Goal: Task Accomplishment & Management: Manage account settings

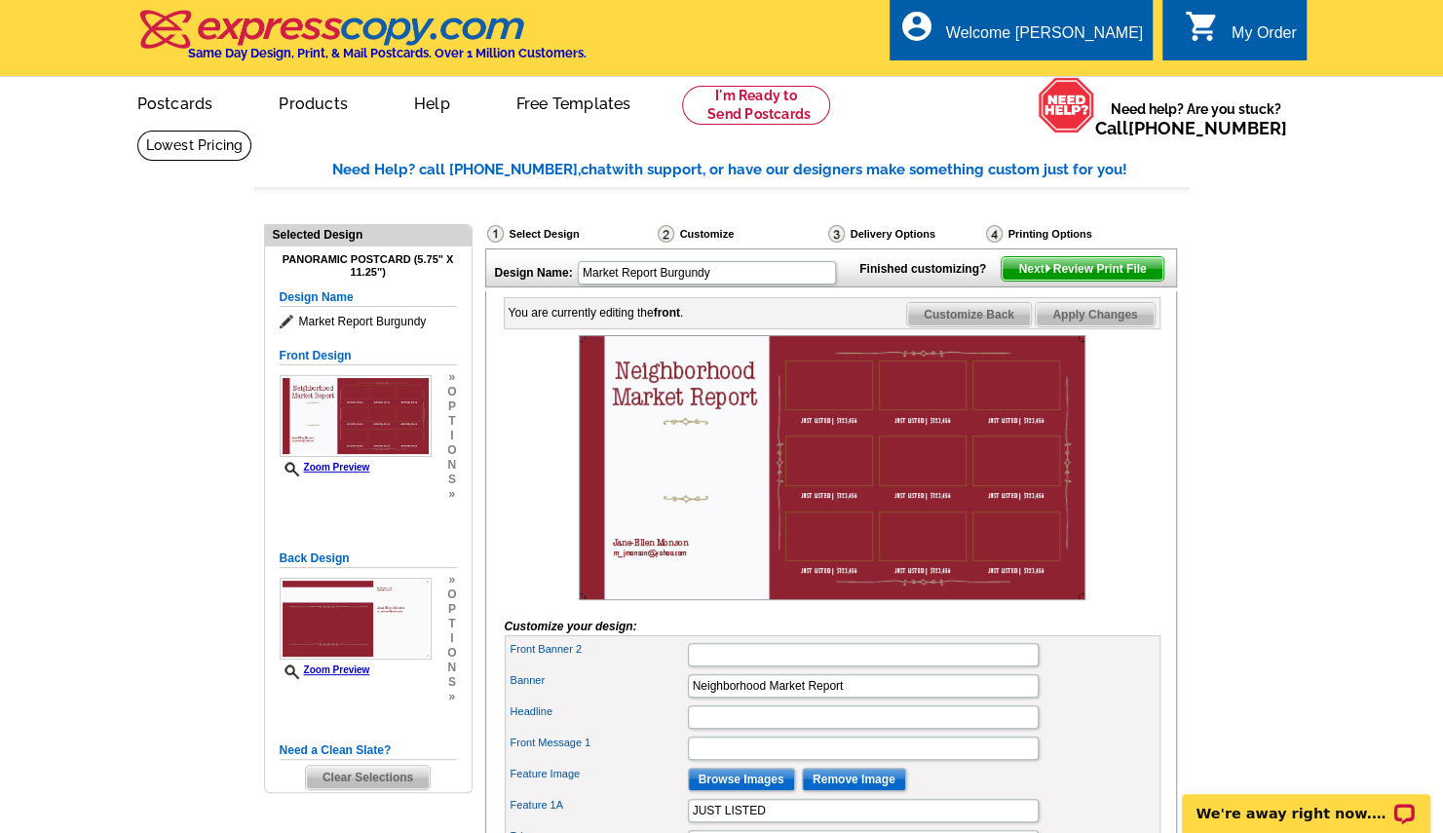
click at [352, 777] on span "Clear Selections" at bounding box center [368, 777] width 124 height 23
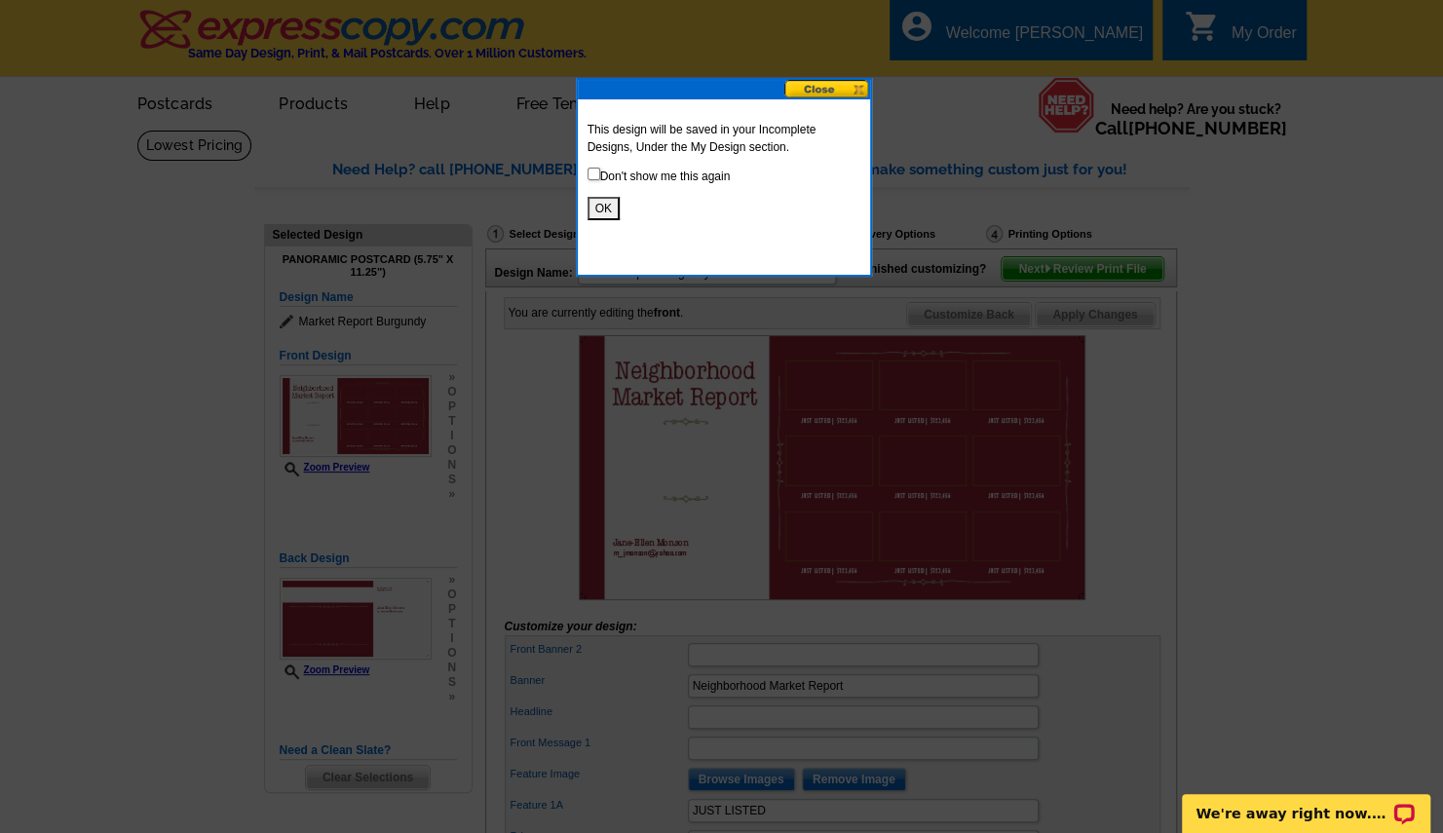
click at [594, 208] on button "OK" at bounding box center [603, 208] width 32 height 23
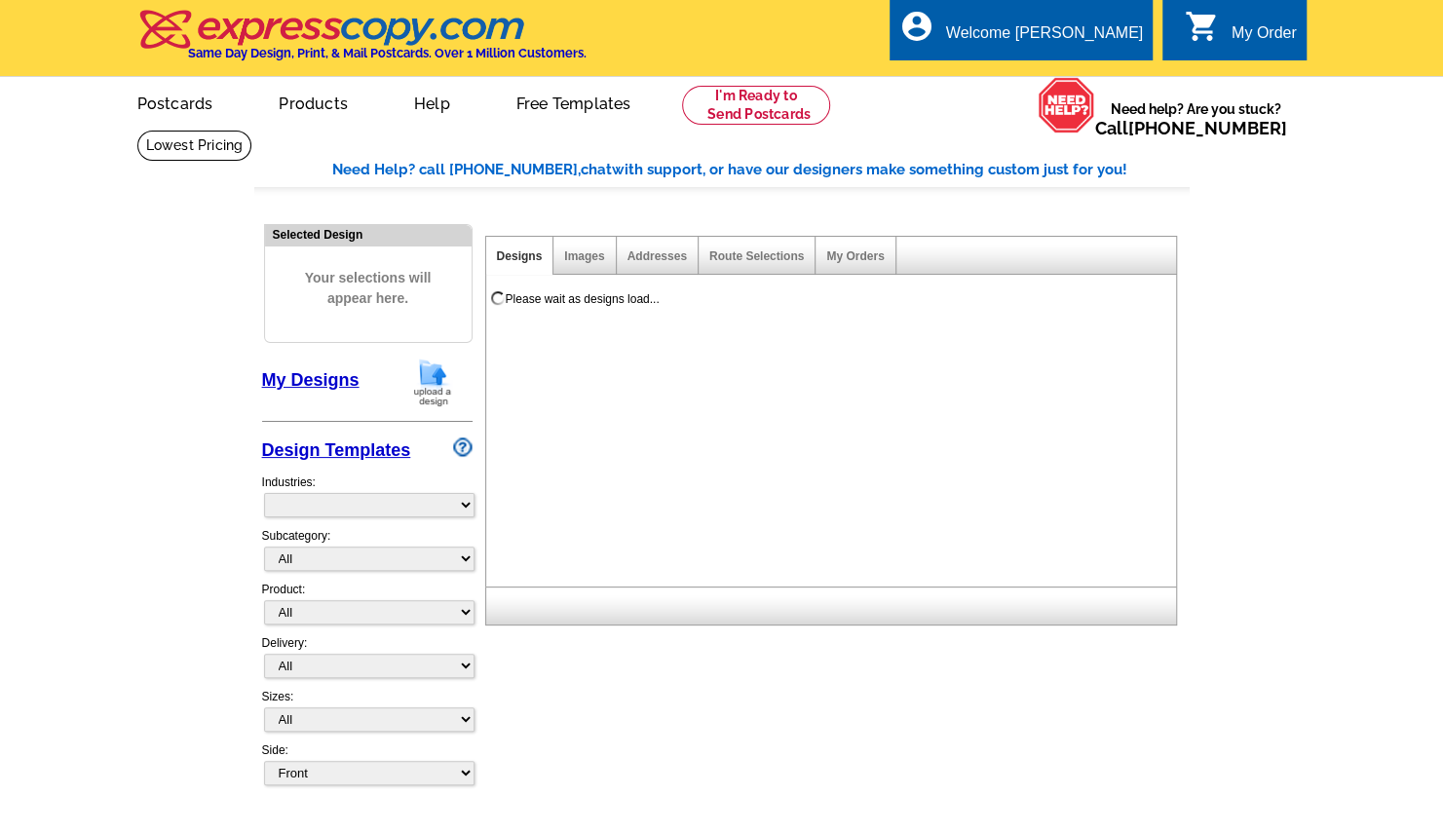
select select "785"
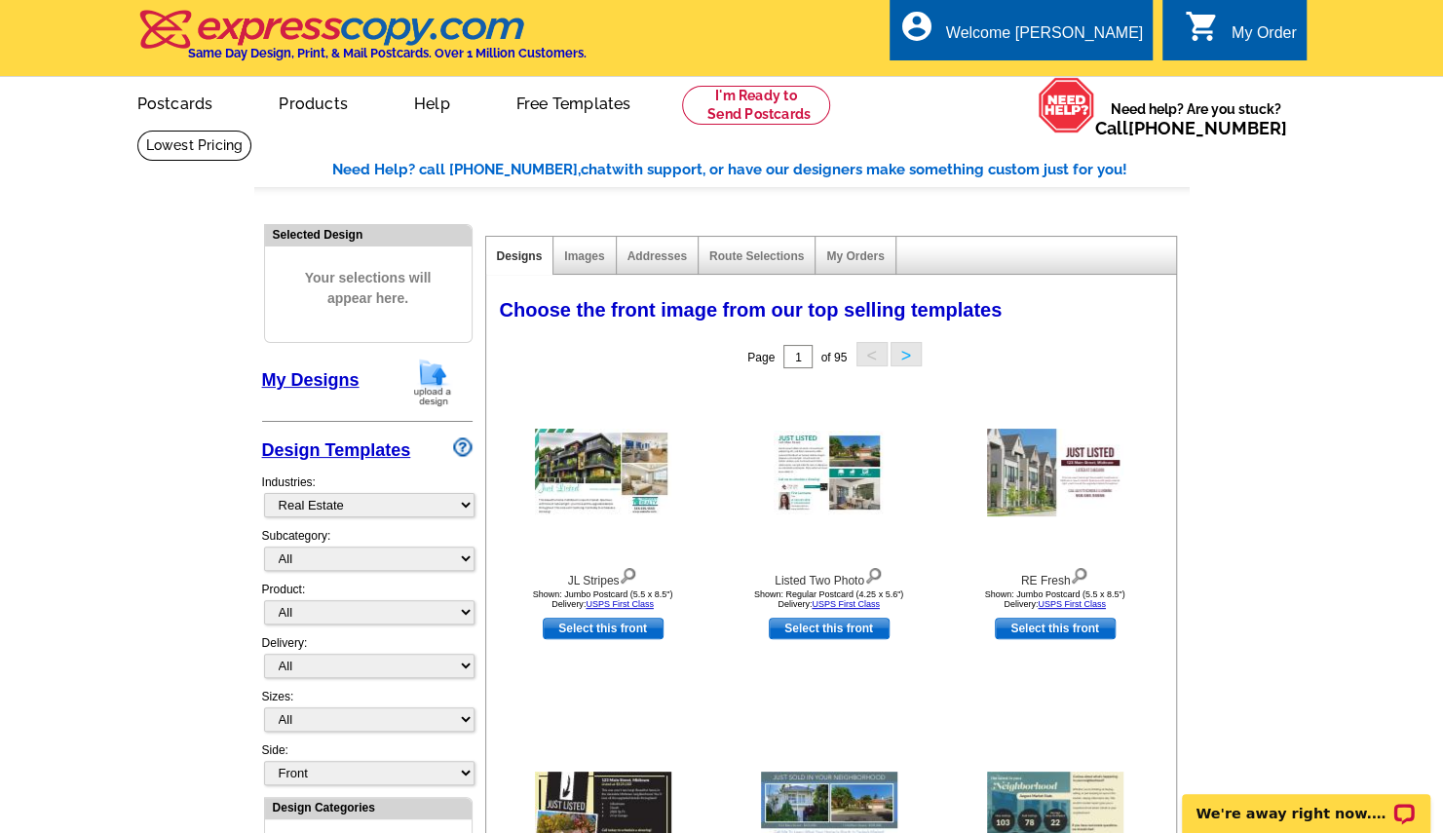
click at [1248, 35] on div "My Order" at bounding box center [1263, 37] width 65 height 27
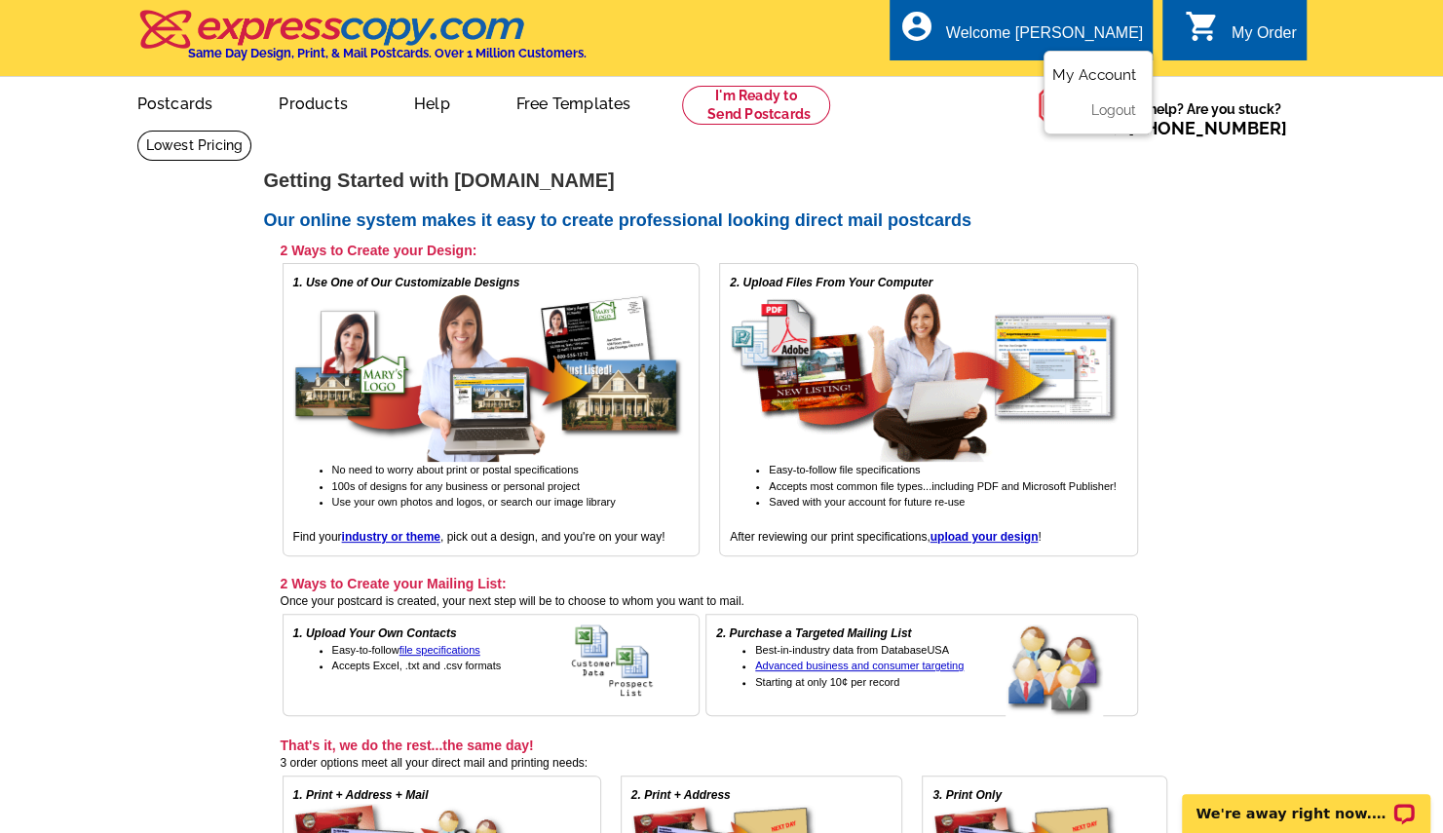
click at [1089, 73] on link "My Account" at bounding box center [1094, 75] width 84 height 18
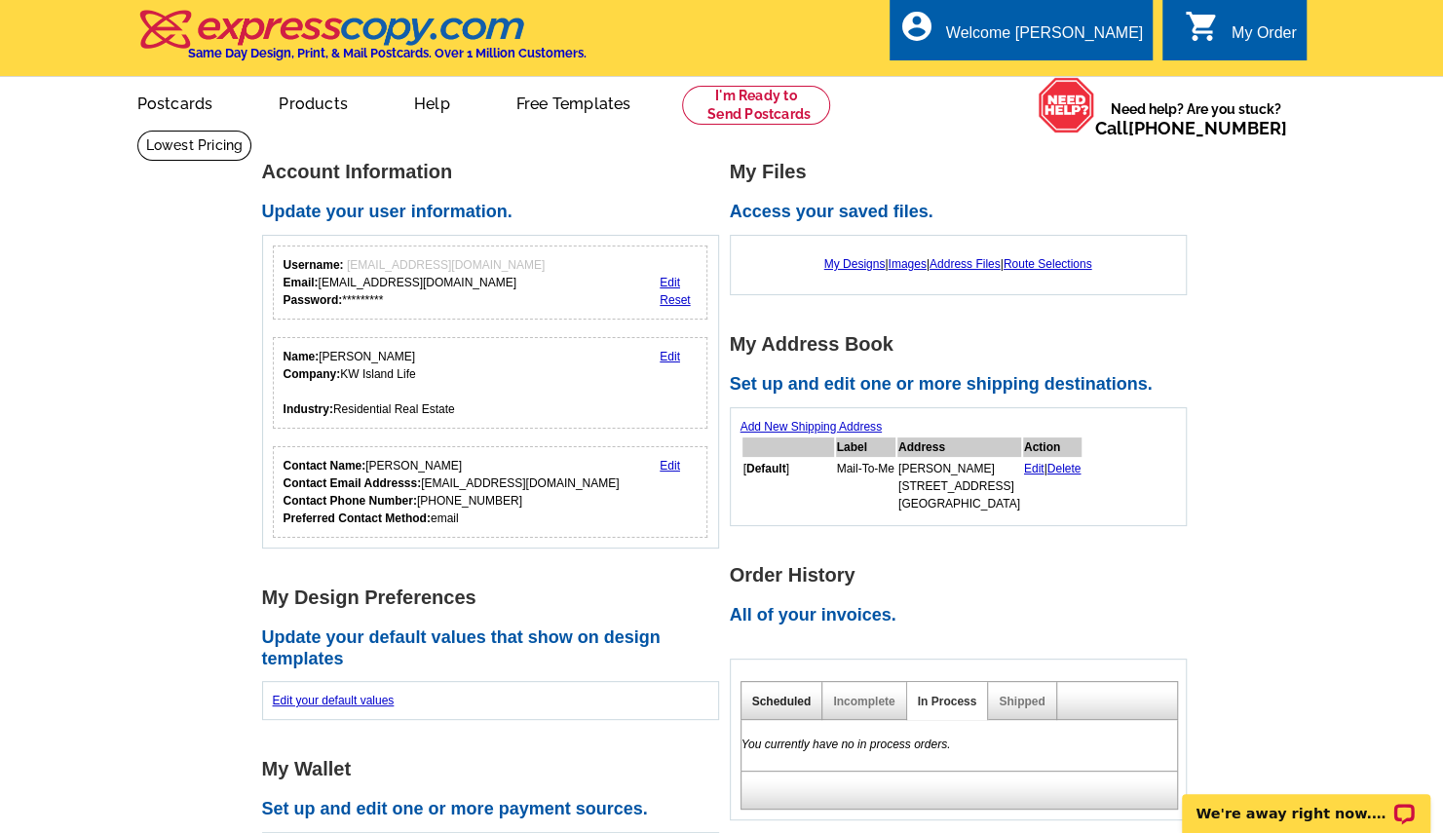
click at [789, 703] on link "Scheduled" at bounding box center [781, 702] width 59 height 14
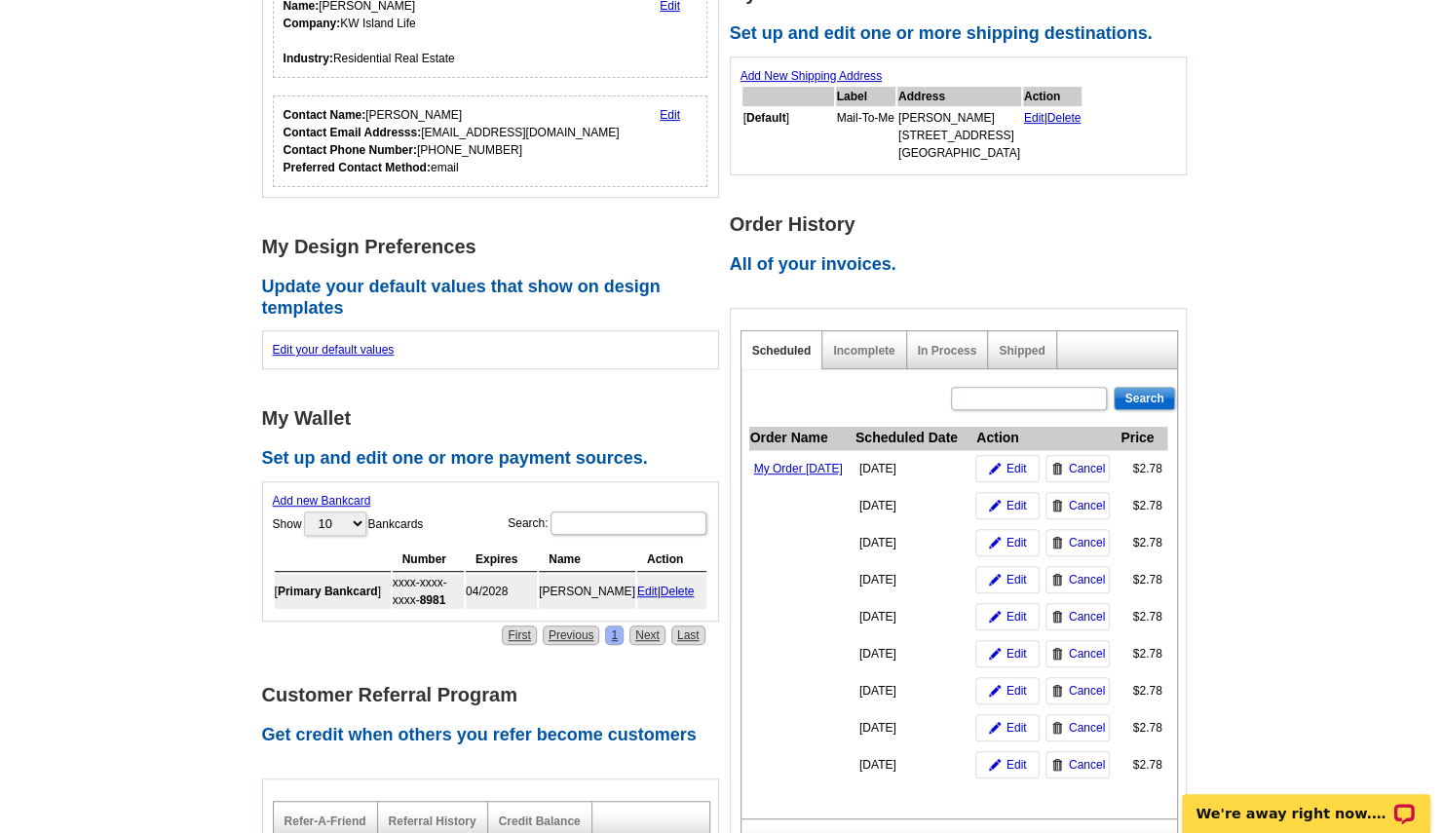
scroll to position [390, 0]
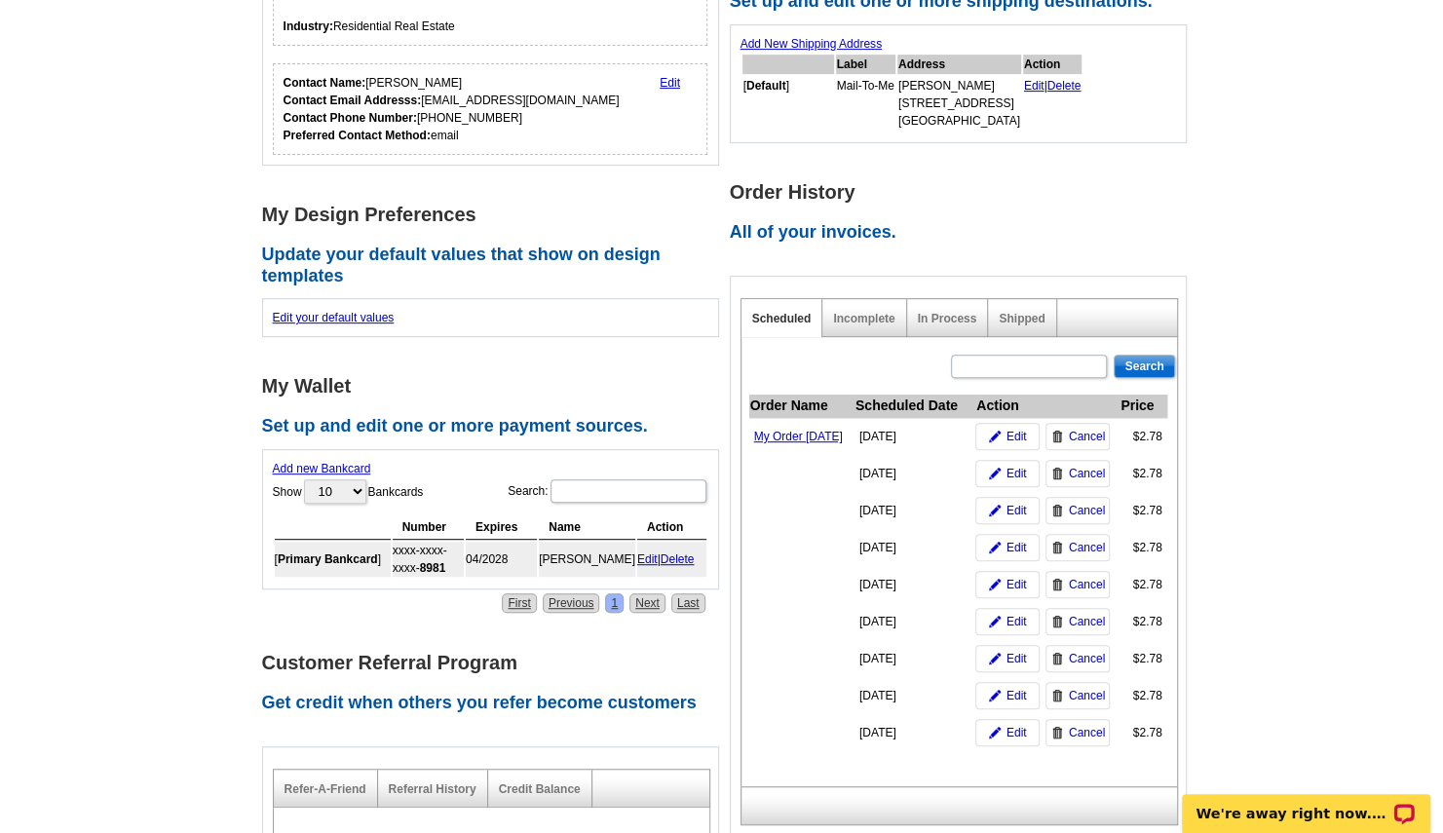
drag, startPoint x: 1452, startPoint y: 819, endPoint x: 272, endPoint y: 36, distance: 1416.1
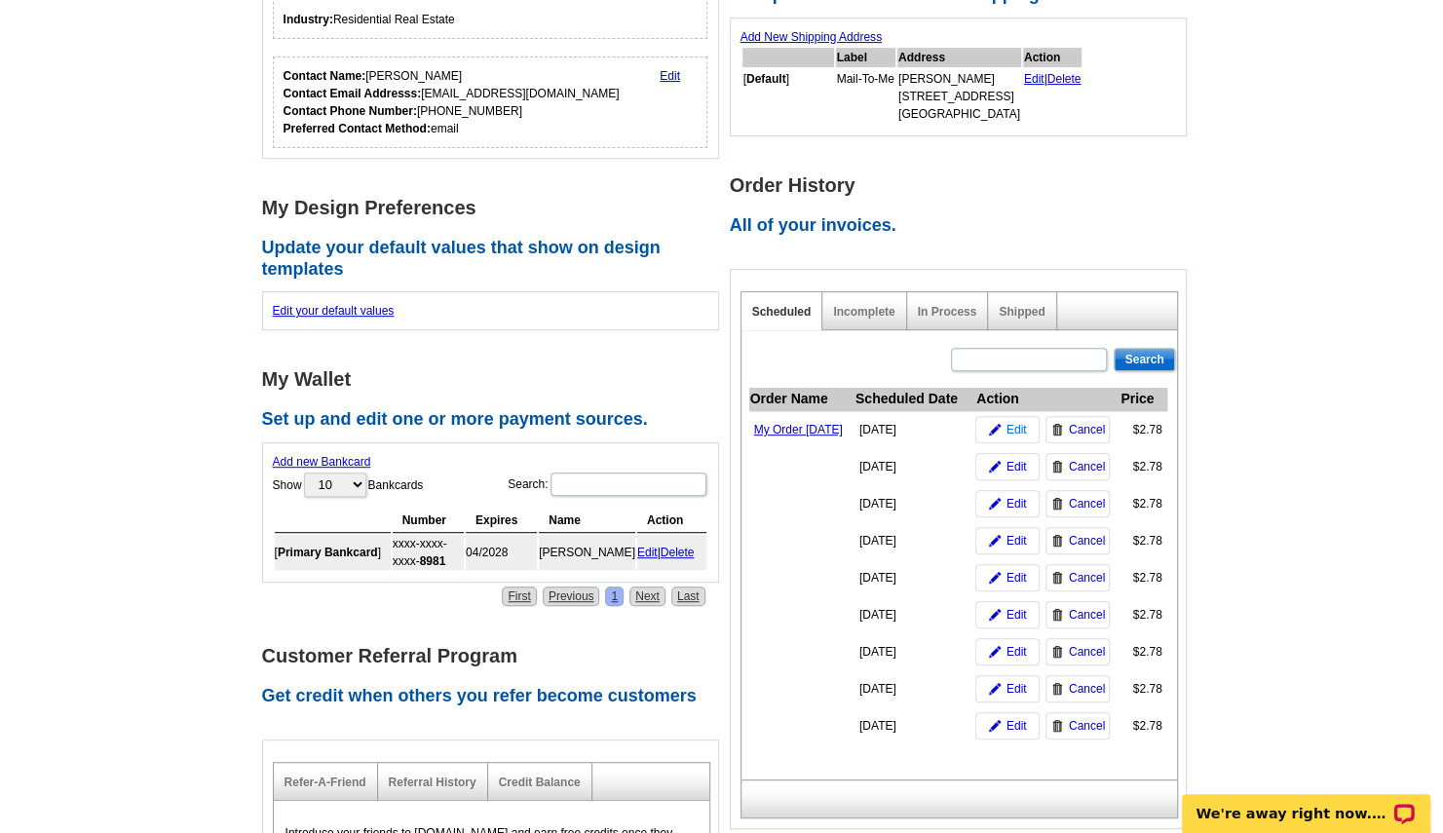
click at [1012, 438] on span "Edit" at bounding box center [1016, 430] width 20 height 18
click at [1017, 438] on span "Edit" at bounding box center [1016, 430] width 20 height 18
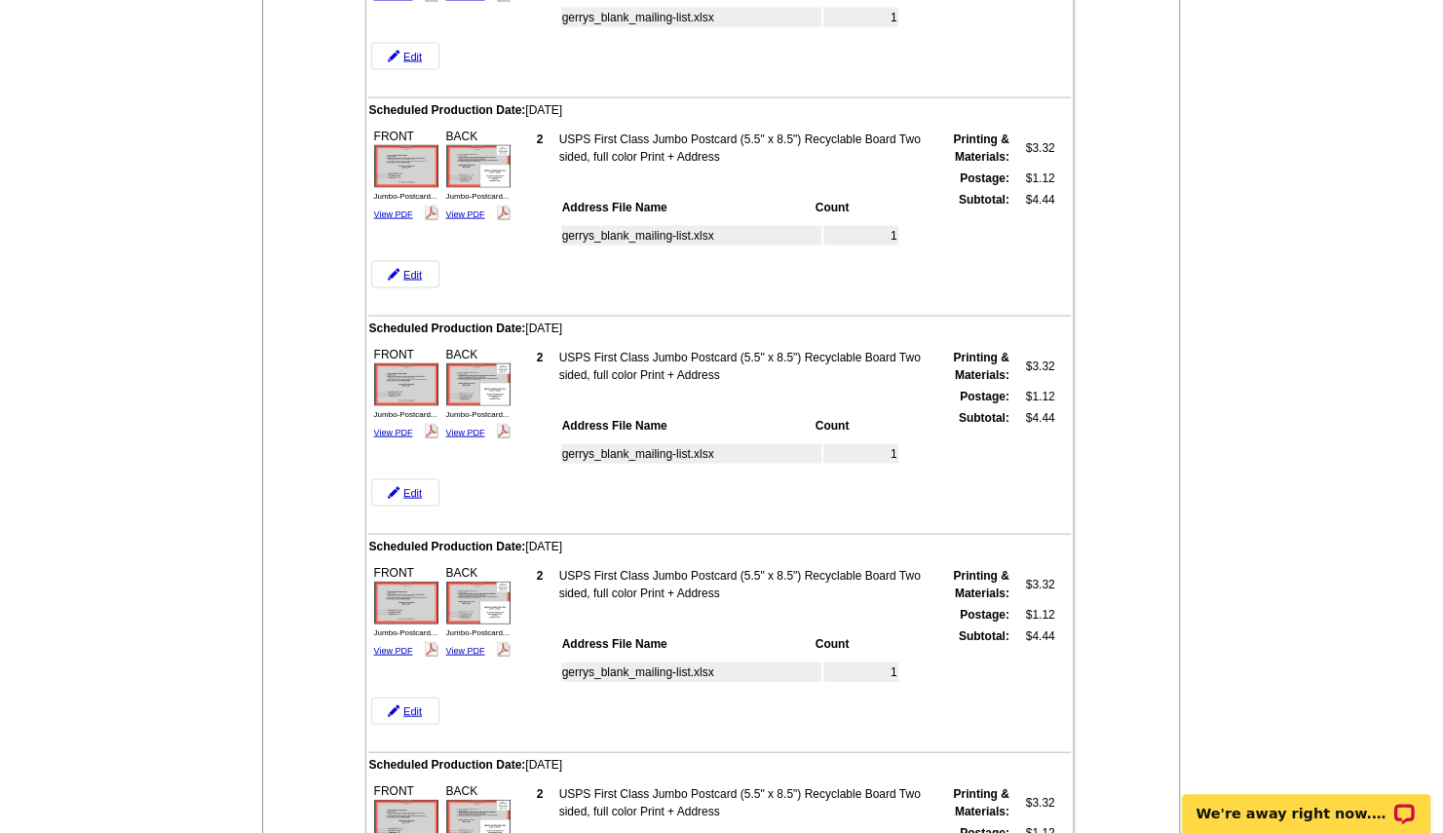
scroll to position [1457, 0]
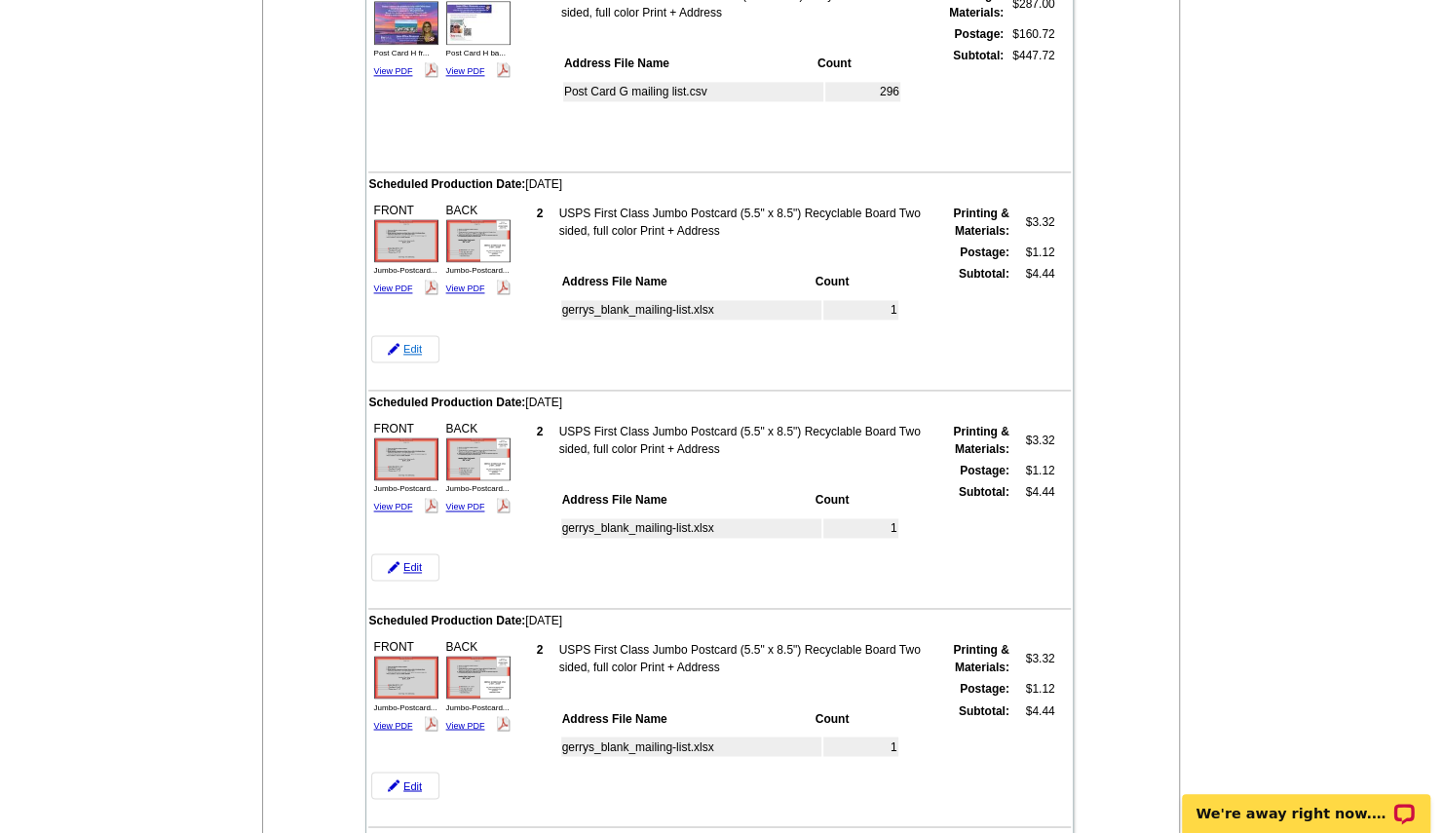
click at [411, 342] on link "Edit" at bounding box center [405, 348] width 68 height 27
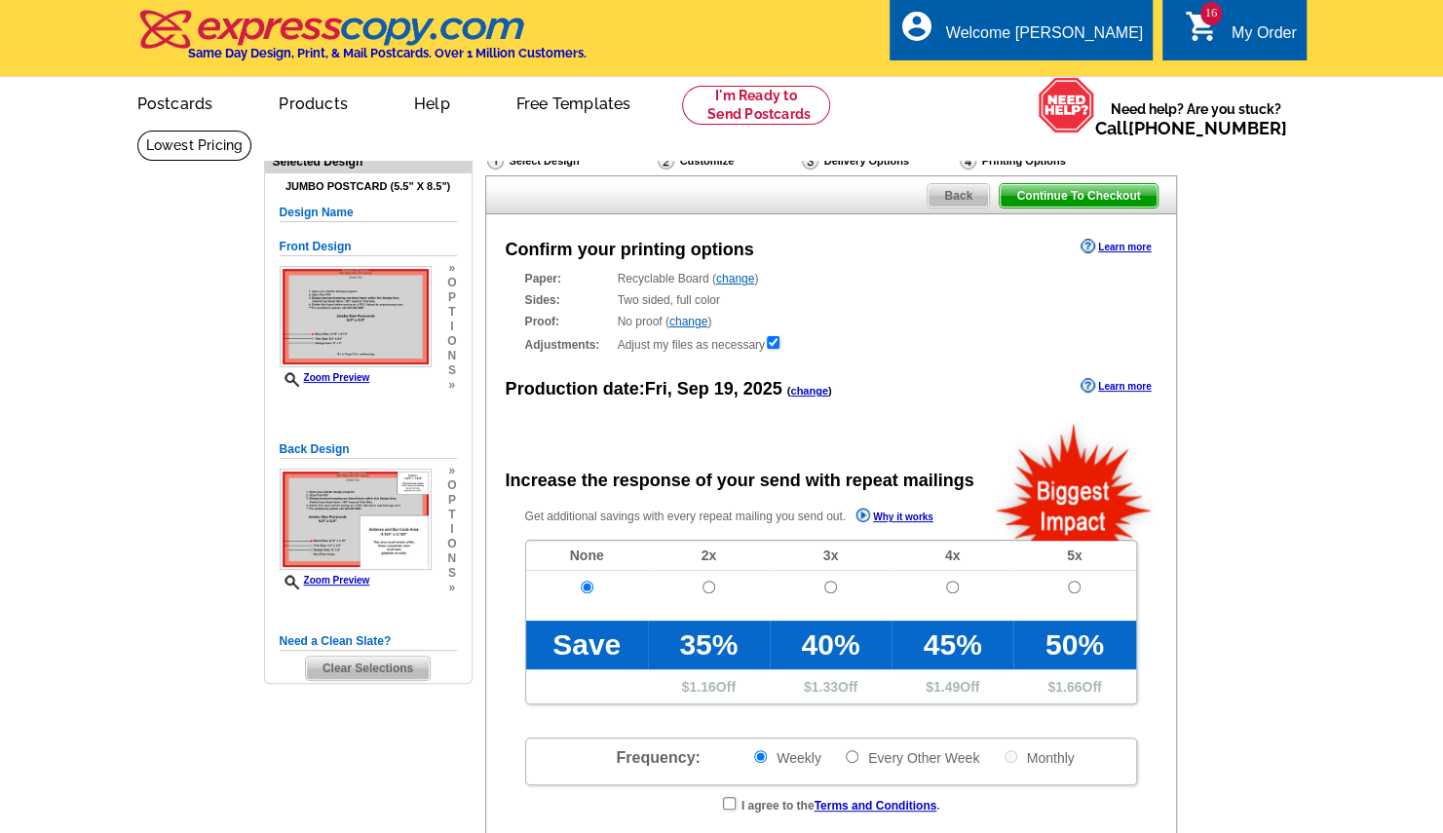
radio input "false"
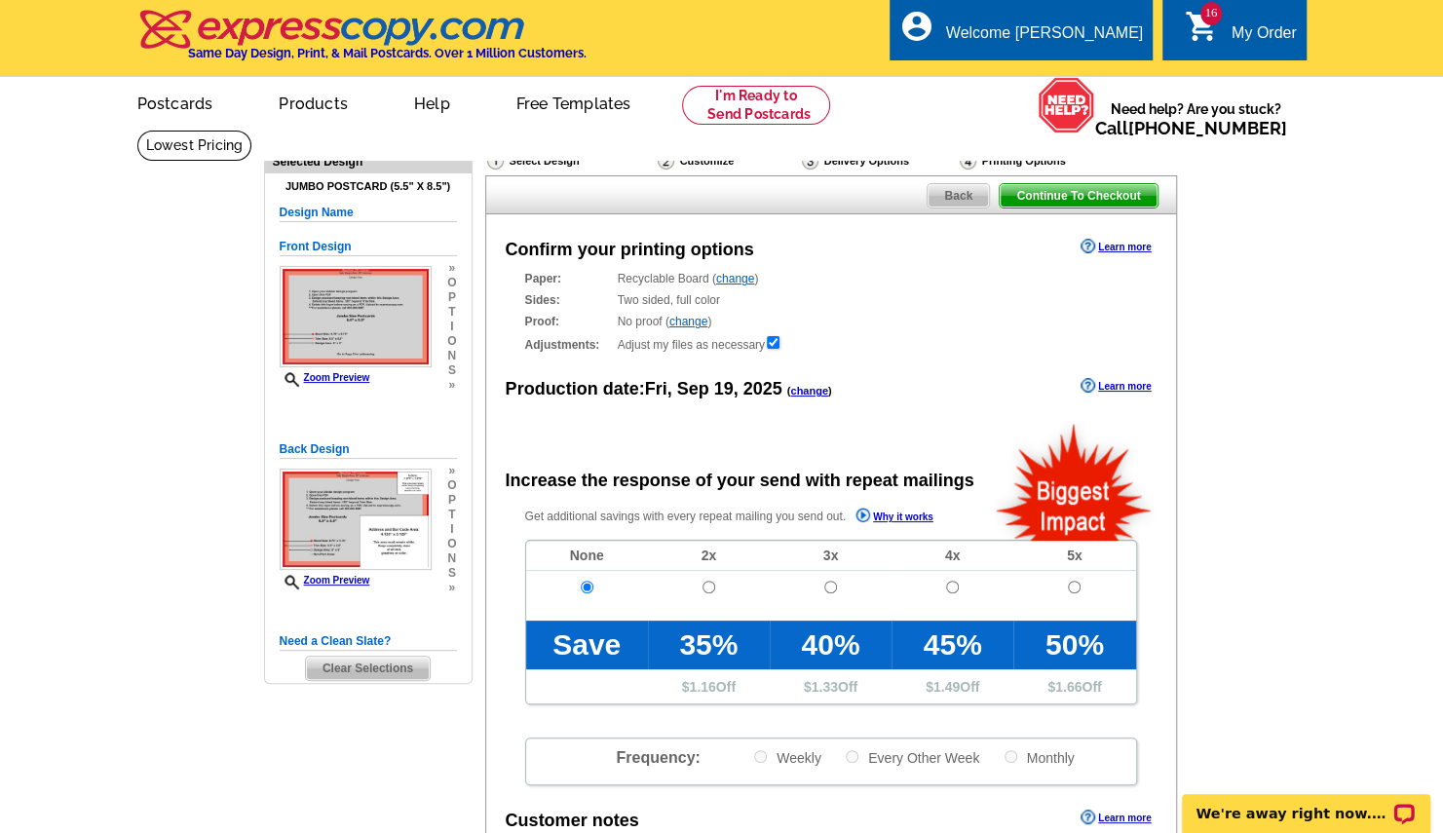
click at [818, 388] on link "change" at bounding box center [809, 391] width 38 height 12
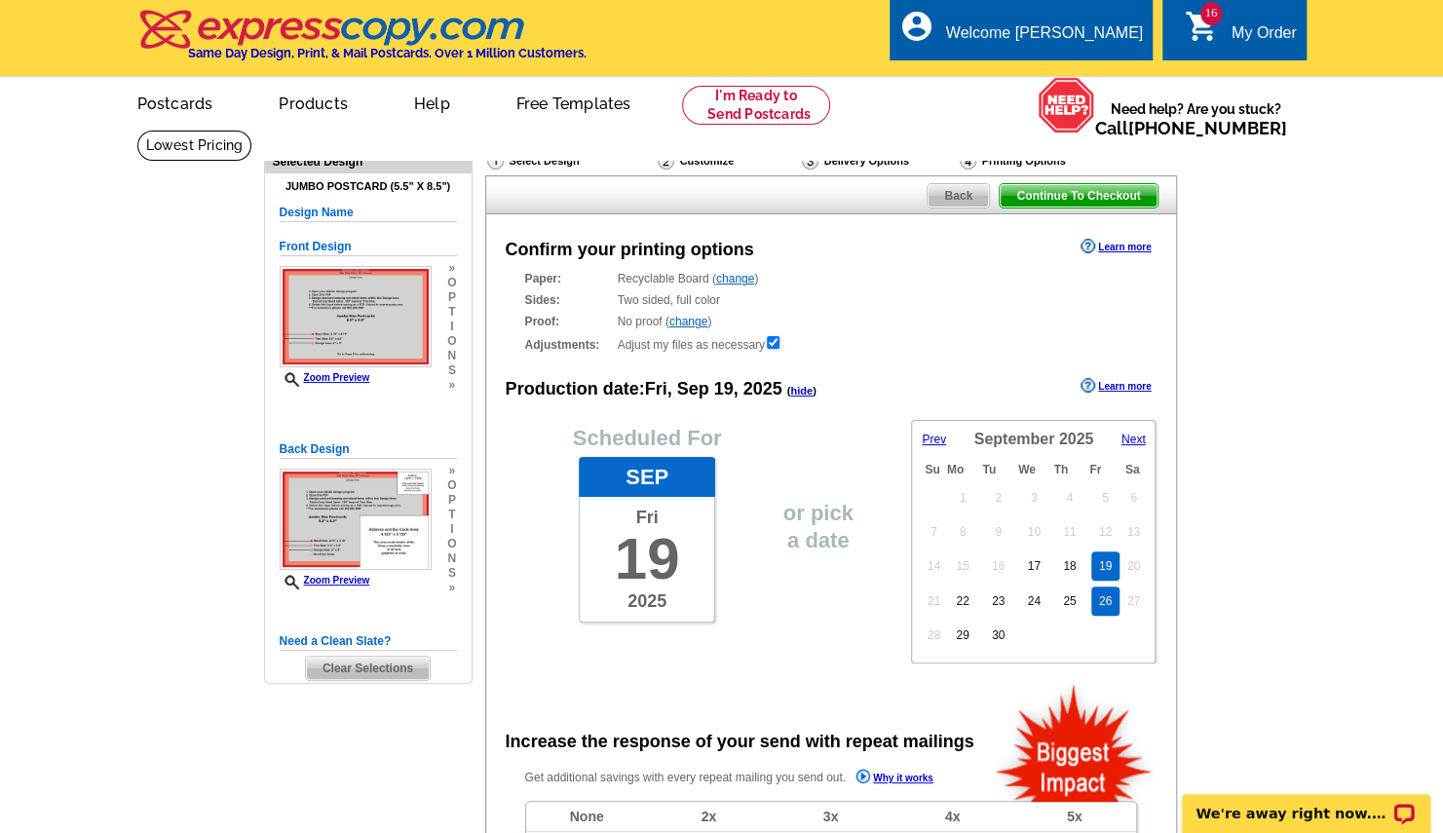
click at [1106, 602] on link "26" at bounding box center [1105, 600] width 28 height 29
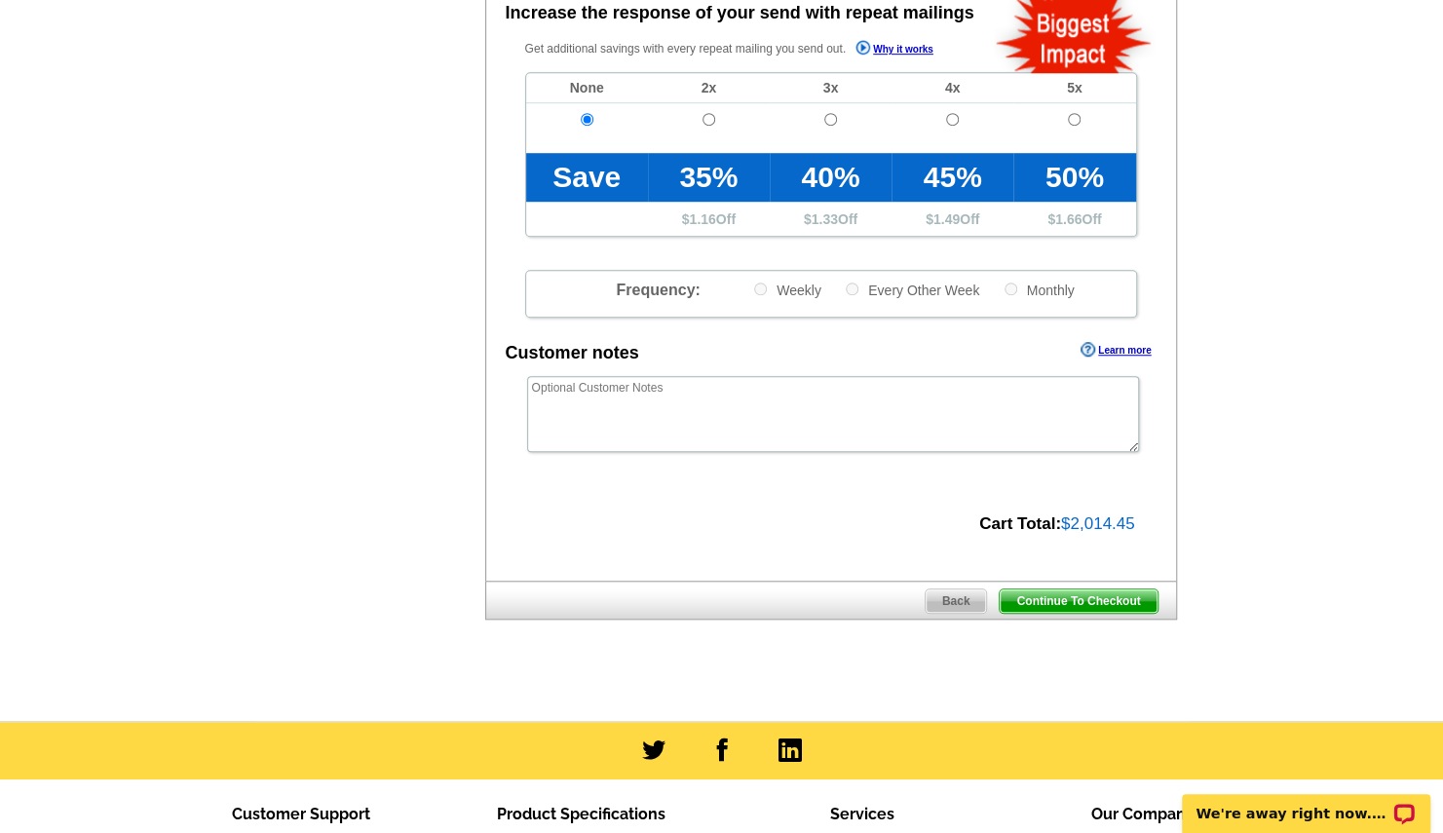
click at [1085, 594] on span "Continue To Checkout" at bounding box center [1078, 600] width 157 height 23
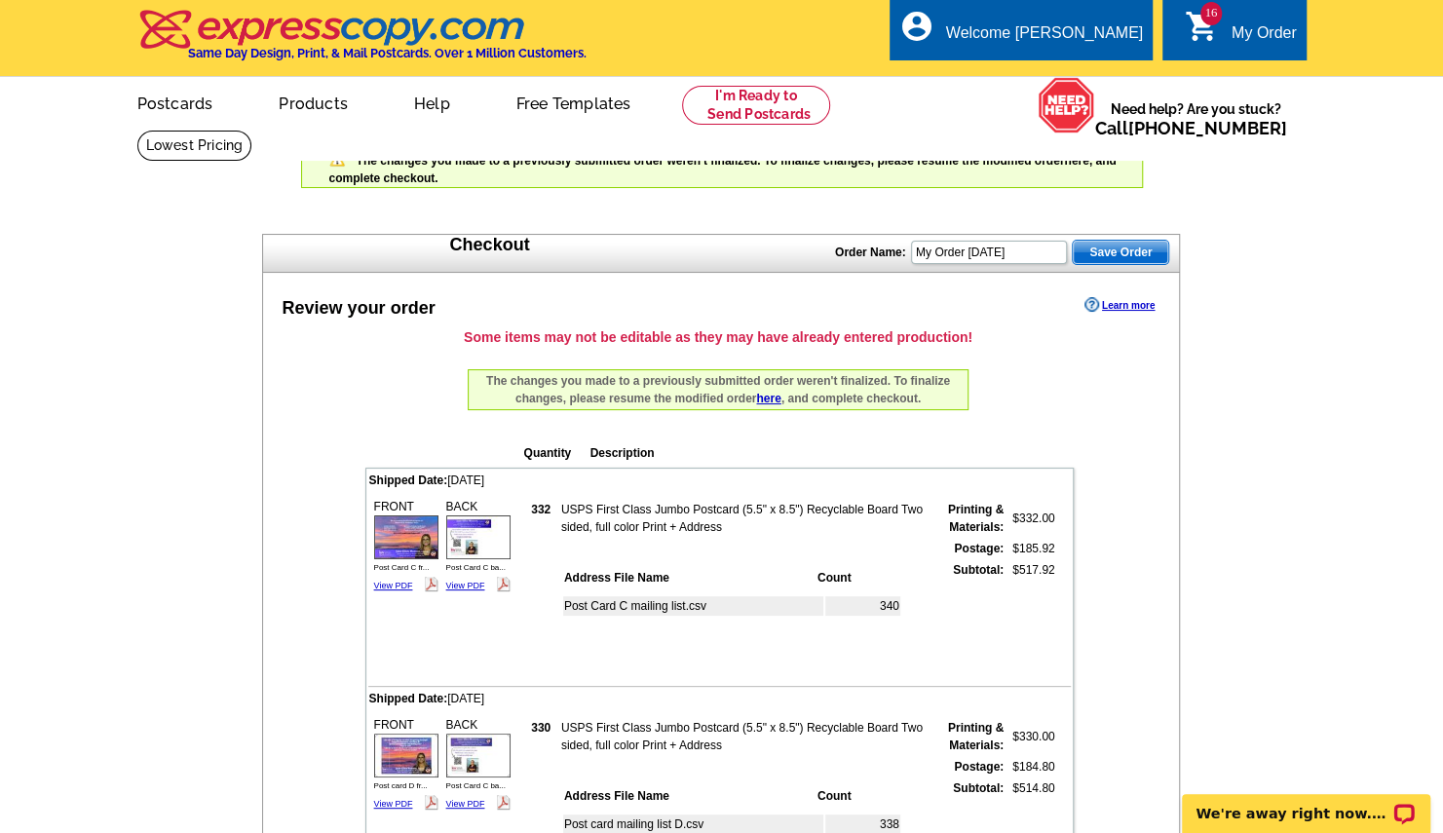
click at [1120, 249] on span "Save Order" at bounding box center [1120, 252] width 95 height 23
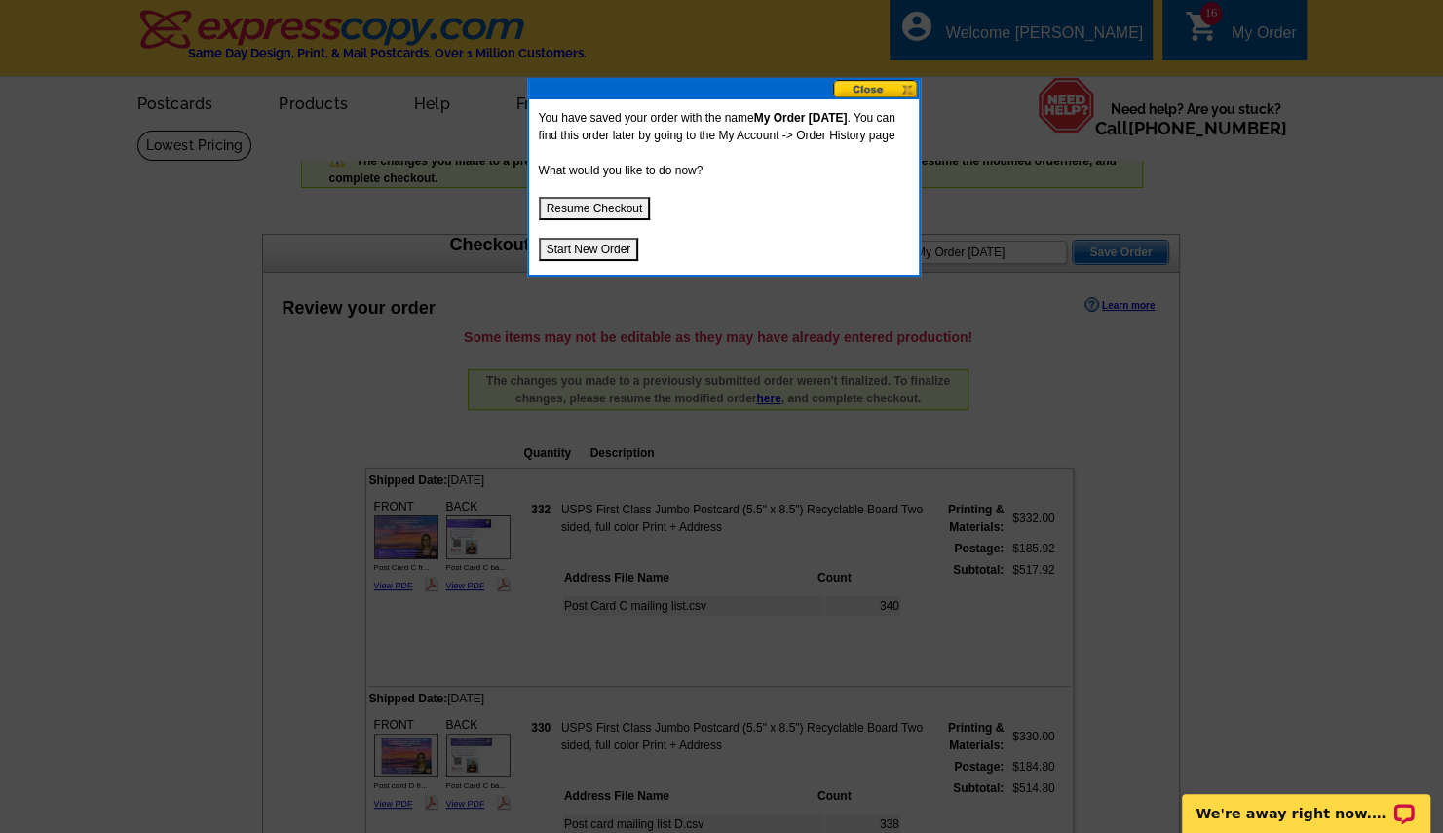
click at [865, 91] on button at bounding box center [876, 89] width 86 height 19
